Goal: Book appointment/travel/reservation

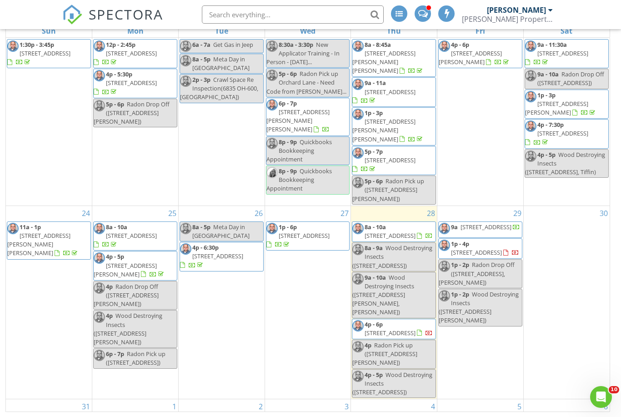
scroll to position [120, 0]
click at [422, 11] on span at bounding box center [423, 13] width 10 height 8
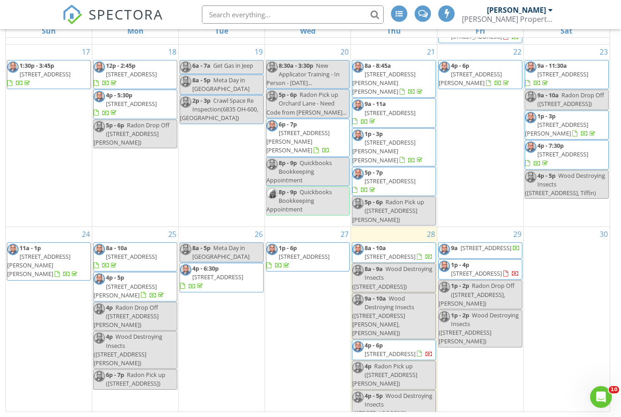
scroll to position [99, 0]
click at [223, 319] on link "Event" at bounding box center [220, 312] width 47 height 15
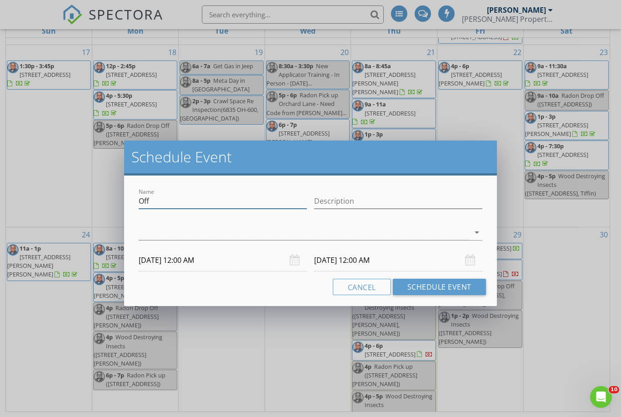
click at [184, 197] on input "Off" at bounding box center [223, 201] width 168 height 15
type input "O"
type input "META - BG"
click at [291, 233] on div at bounding box center [304, 232] width 331 height 15
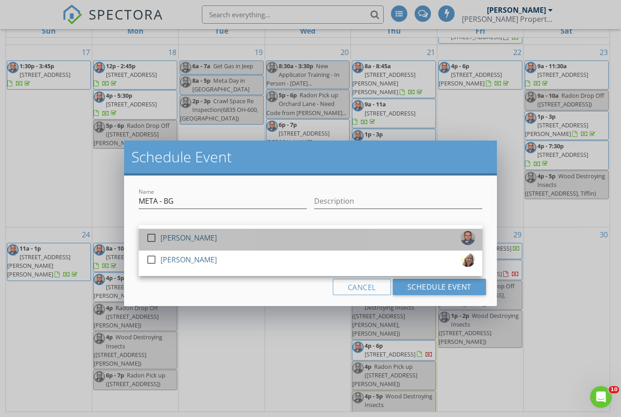
click at [250, 240] on div "check_box_outline_blank Joseph Kelley" at bounding box center [310, 240] width 329 height 18
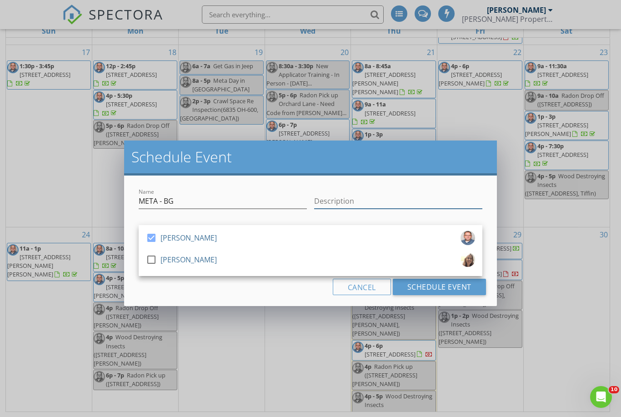
click at [364, 205] on input "Description" at bounding box center [398, 201] width 168 height 15
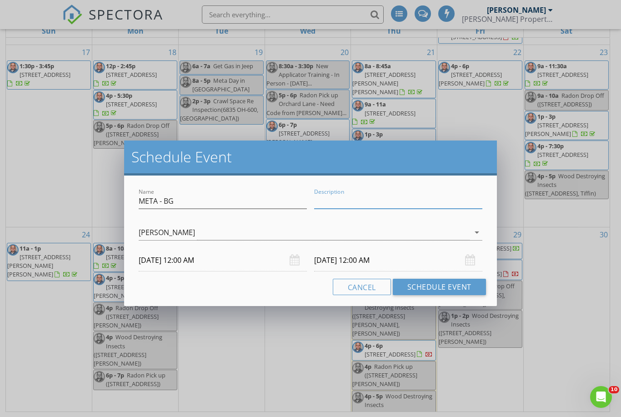
click at [230, 265] on body "SPECTORA Joseph Kelley Kelley Property Inspections, LLC Role: Inspector Change …" at bounding box center [310, 134] width 621 height 566
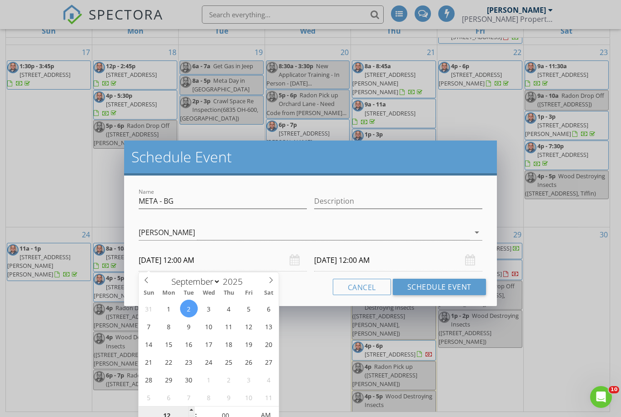
click at [167, 414] on input "12" at bounding box center [167, 416] width 56 height 18
type input "8"
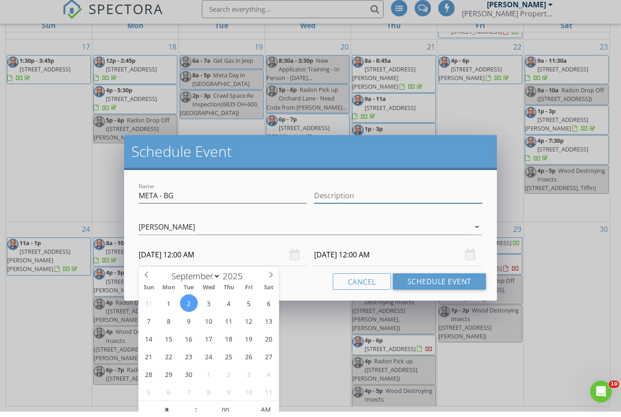
click at [357, 198] on input "Description" at bounding box center [398, 201] width 168 height 15
type input "09/02/2025 8:00 AM"
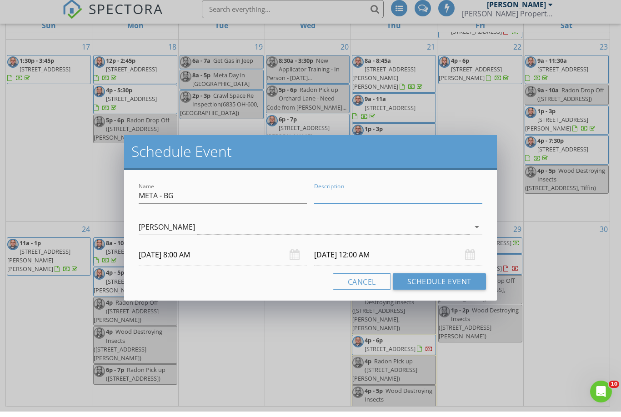
type input "08"
type input "09/03/2025 8:00 AM"
click at [362, 256] on input "09/03/2025 8:00 AM" at bounding box center [398, 260] width 168 height 22
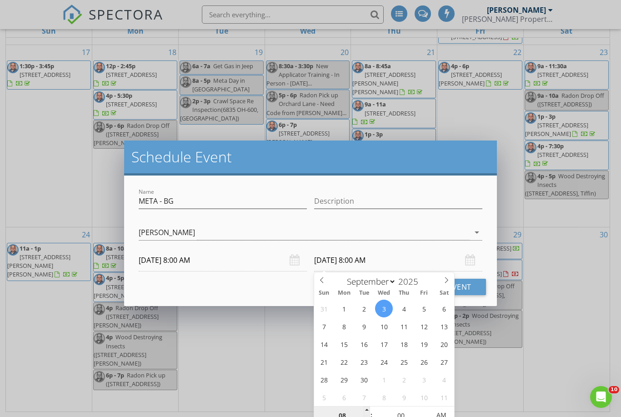
click at [344, 411] on input "08" at bounding box center [342, 416] width 56 height 18
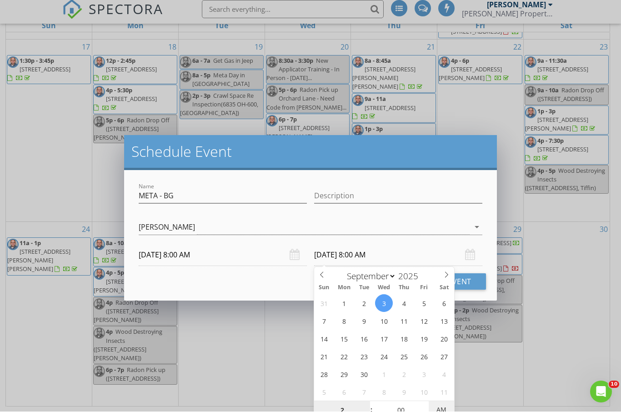
type input "02"
click at [373, 194] on input "Description" at bounding box center [398, 201] width 168 height 15
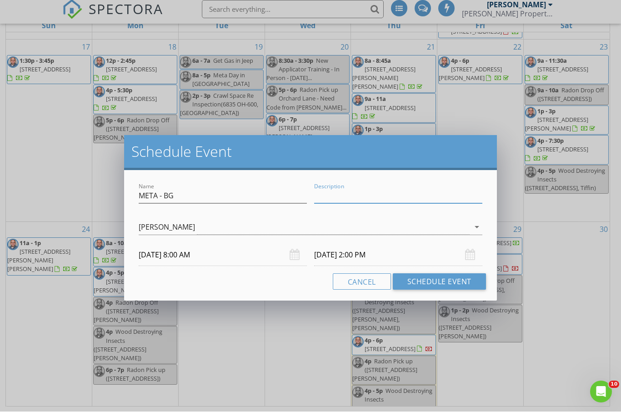
click at [346, 257] on input "09/03/2025 2:00 PM" at bounding box center [398, 260] width 168 height 22
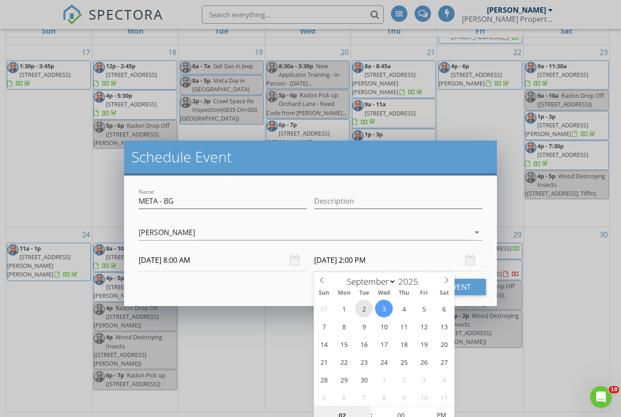
type input "09/02/2025 2:00 PM"
click at [473, 291] on button "Schedule Event" at bounding box center [439, 287] width 93 height 16
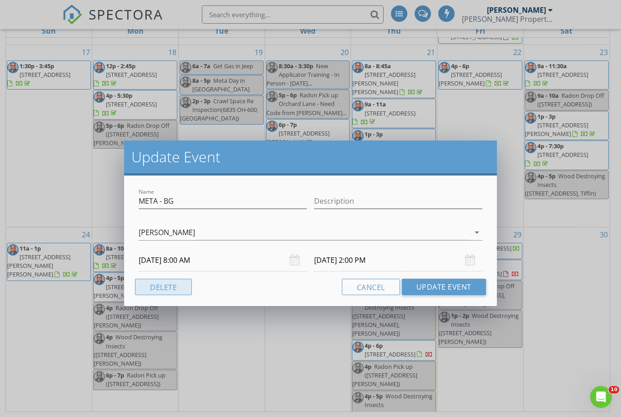
click at [168, 289] on button "Delete" at bounding box center [163, 287] width 57 height 16
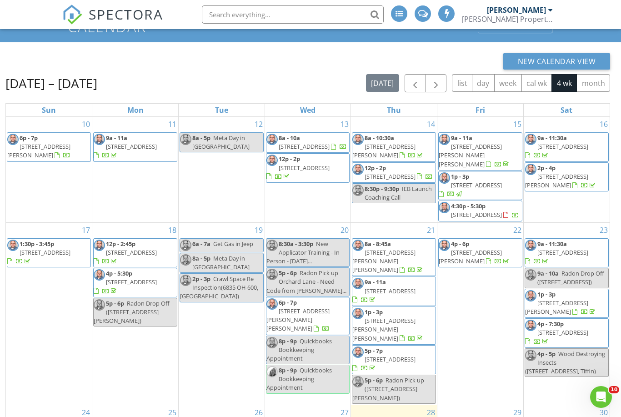
scroll to position [0, 0]
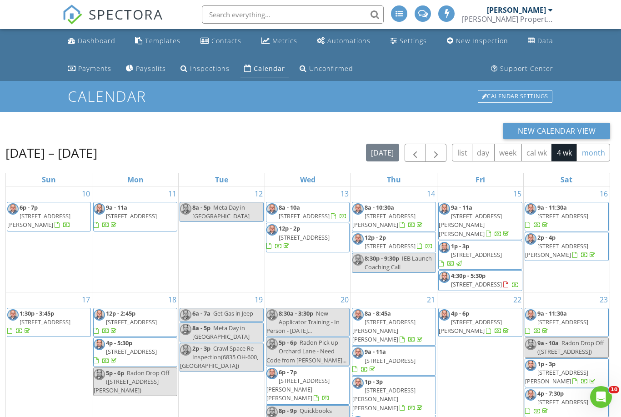
click at [596, 155] on button "month" at bounding box center [594, 153] width 34 height 18
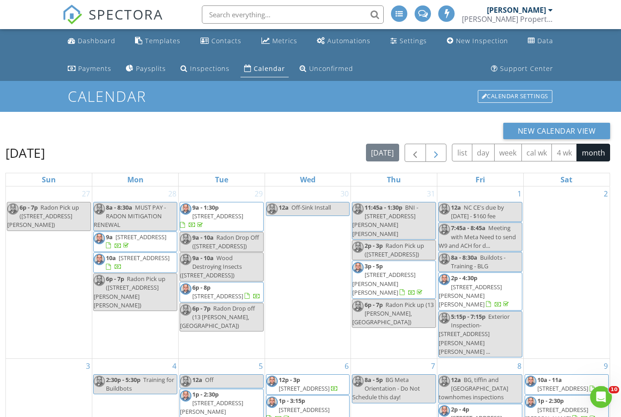
click at [438, 150] on span "button" at bounding box center [436, 153] width 11 height 11
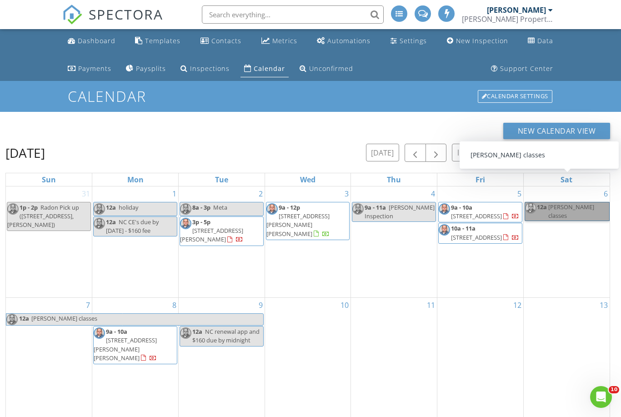
click at [577, 207] on link "12a Gregory CE classes" at bounding box center [567, 211] width 85 height 19
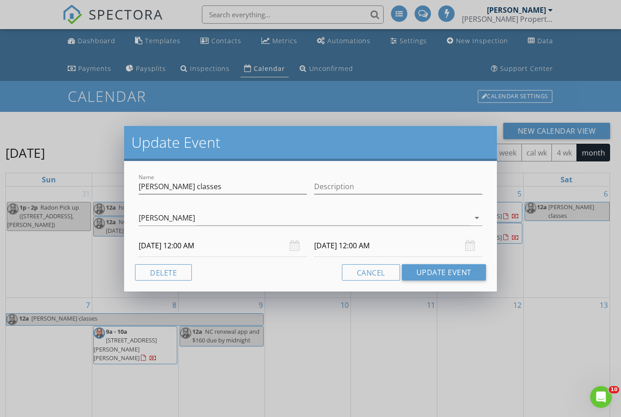
click at [344, 249] on body "SPECTORA Joseph Kelley Kelley Property Inspections, LLC Role: Inspector Change …" at bounding box center [310, 283] width 621 height 566
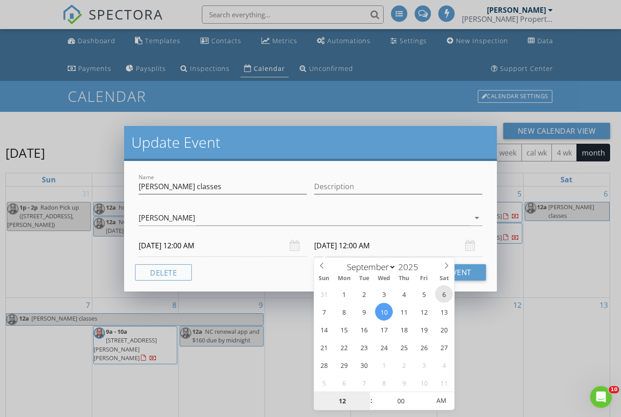
type input "09/06/2025 12:00 AM"
click at [473, 272] on button "Update Event" at bounding box center [444, 272] width 84 height 16
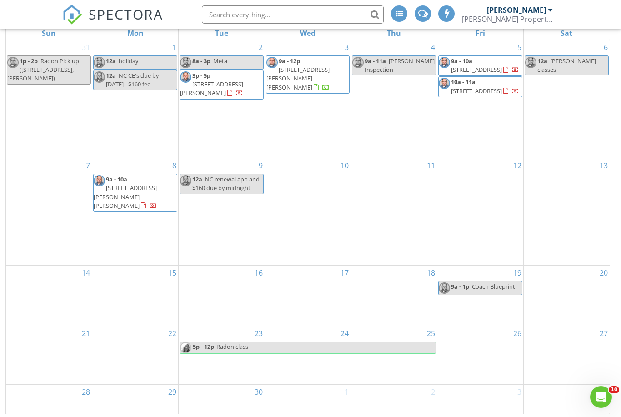
scroll to position [149, 0]
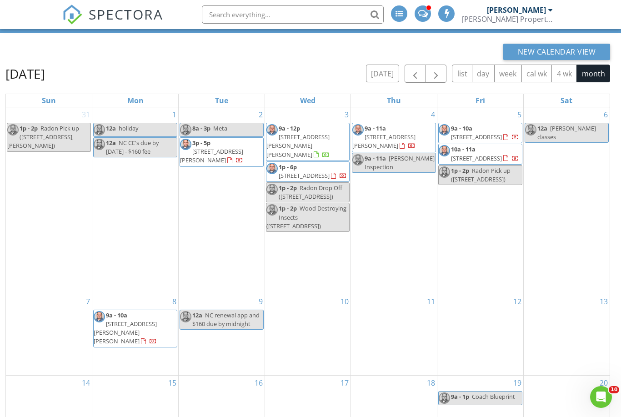
scroll to position [80, 0]
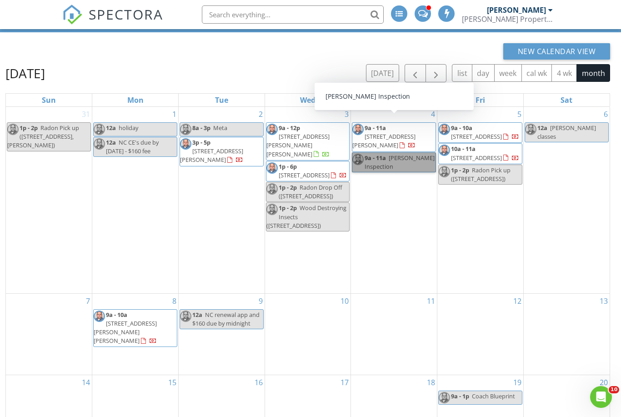
click at [395, 154] on link "9a - 11a Natalie Inspection" at bounding box center [394, 162] width 84 height 20
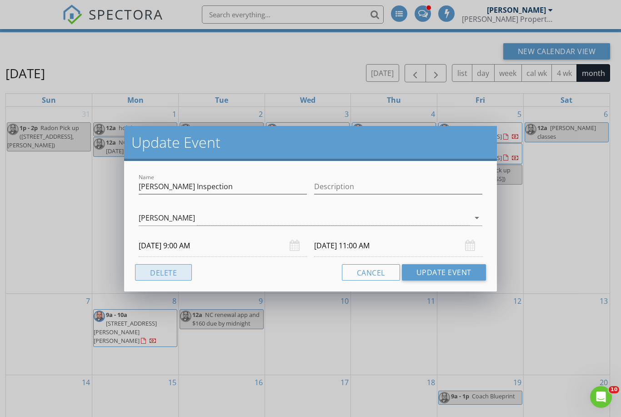
click at [166, 273] on button "Delete" at bounding box center [163, 272] width 57 height 16
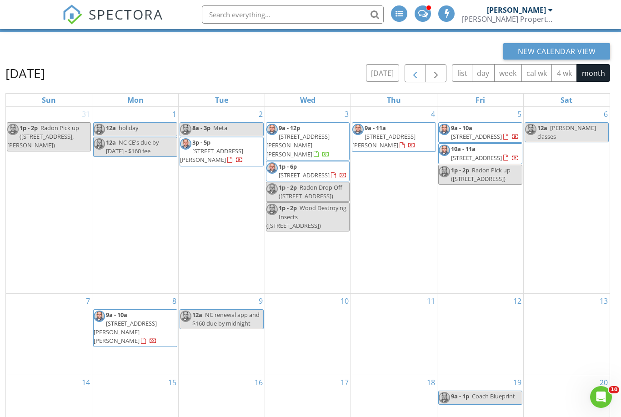
click at [410, 73] on span "button" at bounding box center [415, 73] width 11 height 11
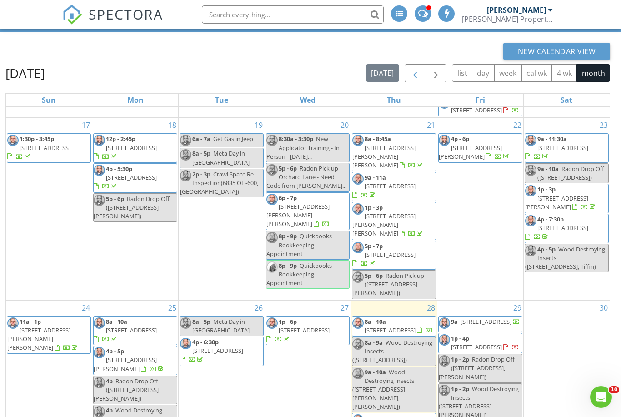
scroll to position [149, 0]
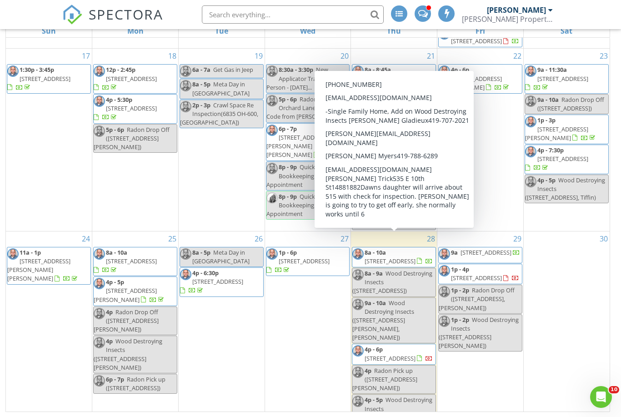
click at [389, 354] on span "535 E 10th St, Port Clinton 43452" at bounding box center [390, 358] width 51 height 8
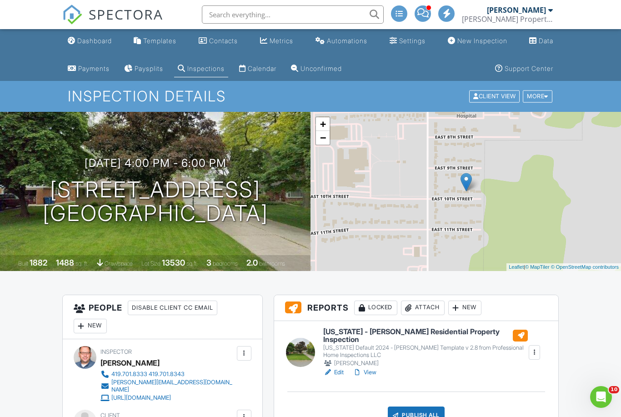
click at [427, 8] on div at bounding box center [428, 7] width 5 height 5
